Goal: Information Seeking & Learning: Learn about a topic

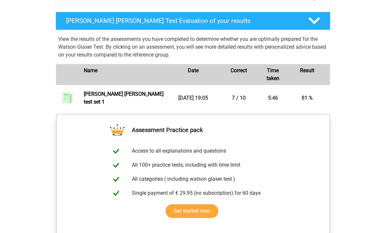
scroll to position [465, 0]
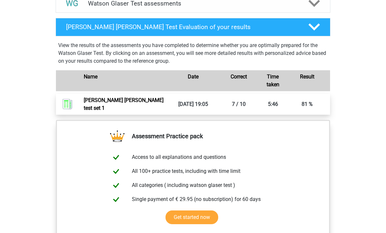
click at [104, 111] on link "Watson glaser test set 1" at bounding box center [124, 104] width 80 height 14
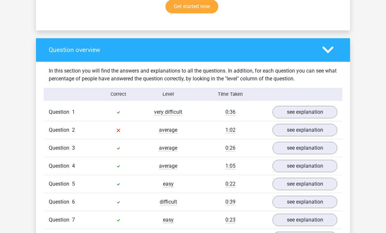
scroll to position [438, 0]
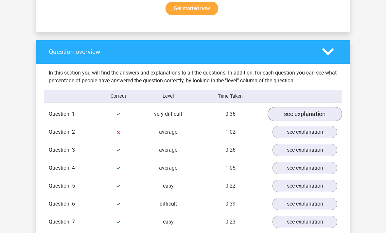
click at [320, 107] on link "see explanation" at bounding box center [305, 114] width 75 height 14
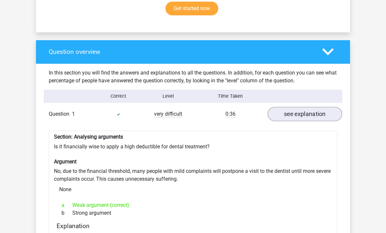
click at [319, 107] on link "see explanation" at bounding box center [305, 114] width 75 height 14
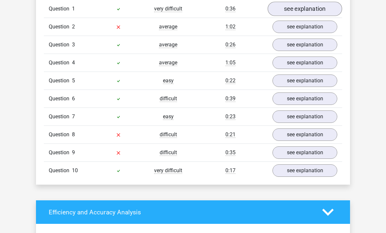
scroll to position [543, 0]
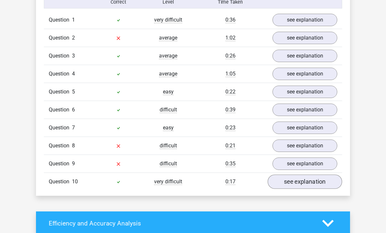
click at [303, 175] on link "see explanation" at bounding box center [305, 182] width 75 height 14
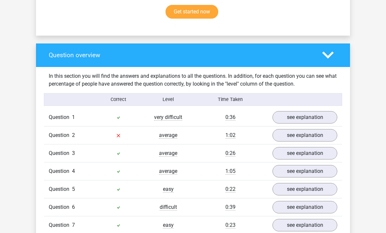
scroll to position [434, 0]
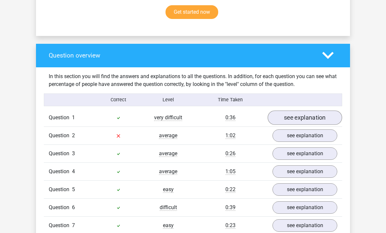
click at [324, 111] on link "see explanation" at bounding box center [305, 118] width 75 height 14
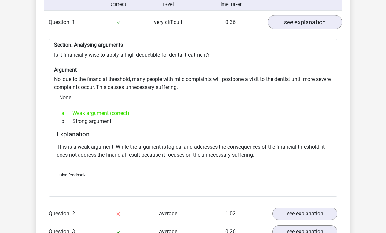
scroll to position [529, 0]
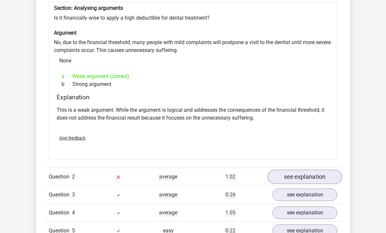
click at [315, 170] on link "see explanation" at bounding box center [305, 177] width 75 height 14
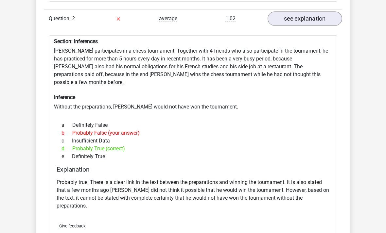
scroll to position [726, 0]
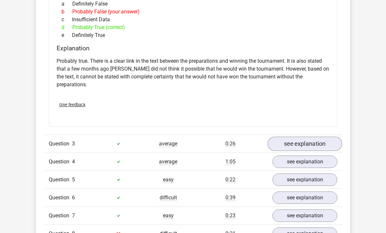
click at [322, 137] on link "see explanation" at bounding box center [305, 144] width 75 height 14
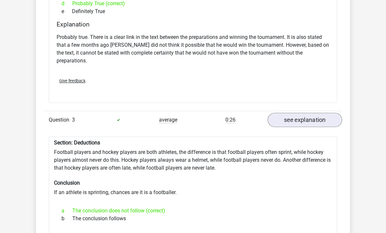
click at [327, 113] on link "see explanation" at bounding box center [305, 120] width 75 height 14
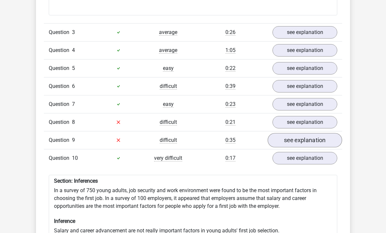
click at [320, 133] on link "see explanation" at bounding box center [305, 140] width 75 height 14
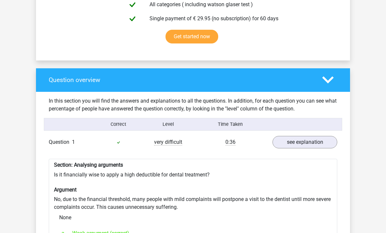
scroll to position [413, 0]
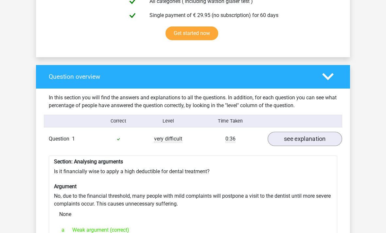
click at [312, 132] on link "see explanation" at bounding box center [305, 139] width 75 height 14
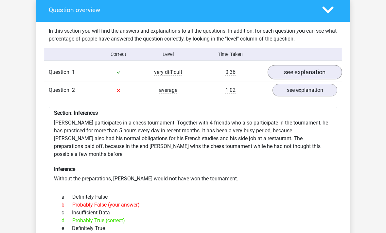
scroll to position [471, 0]
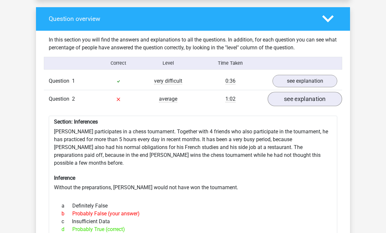
click at [316, 94] on link "see explanation" at bounding box center [305, 99] width 75 height 14
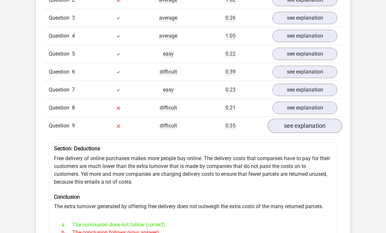
click at [317, 119] on link "see explanation" at bounding box center [305, 126] width 75 height 14
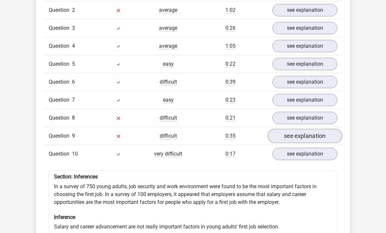
scroll to position [559, 0]
click at [315, 130] on link "see explanation" at bounding box center [305, 137] width 75 height 14
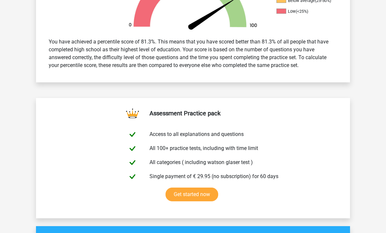
scroll to position [262, 0]
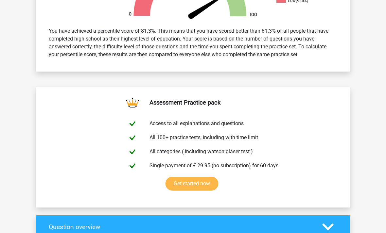
click at [177, 177] on link "Get started now" at bounding box center [192, 184] width 53 height 14
